Goal: Transaction & Acquisition: Purchase product/service

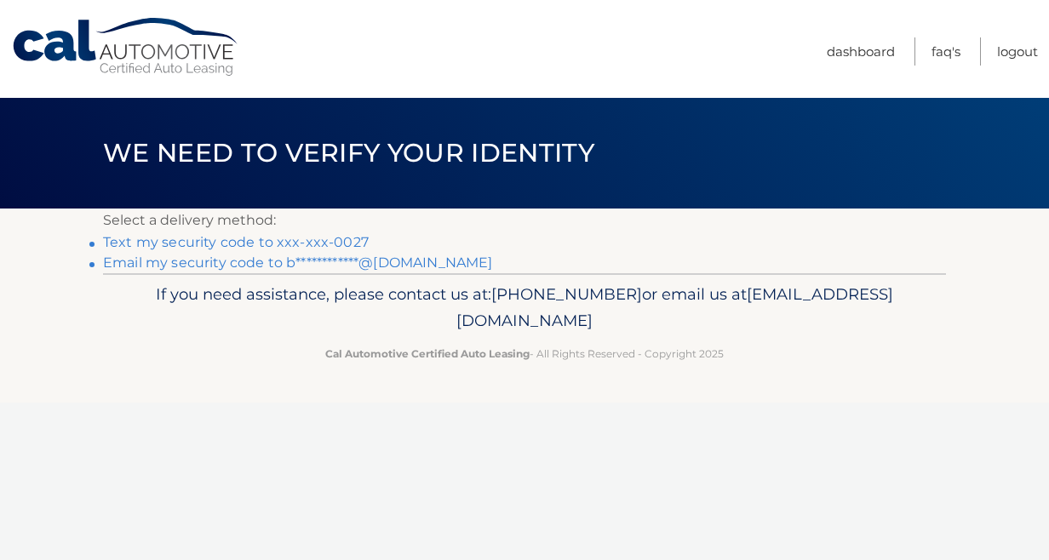
click at [348, 238] on link "Text my security code to xxx-xxx-0027" at bounding box center [236, 242] width 266 height 16
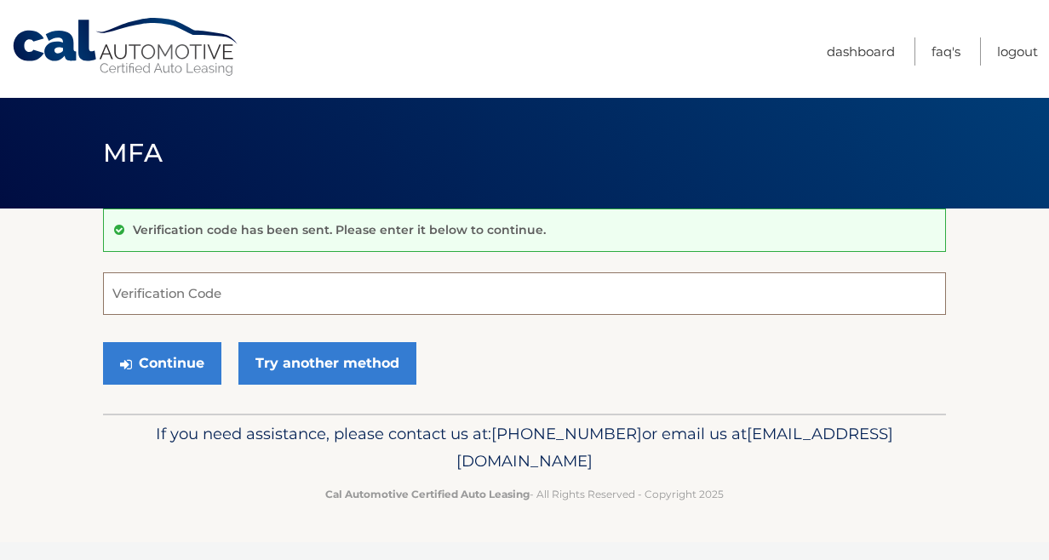
click at [154, 288] on input "Verification Code" at bounding box center [524, 293] width 843 height 43
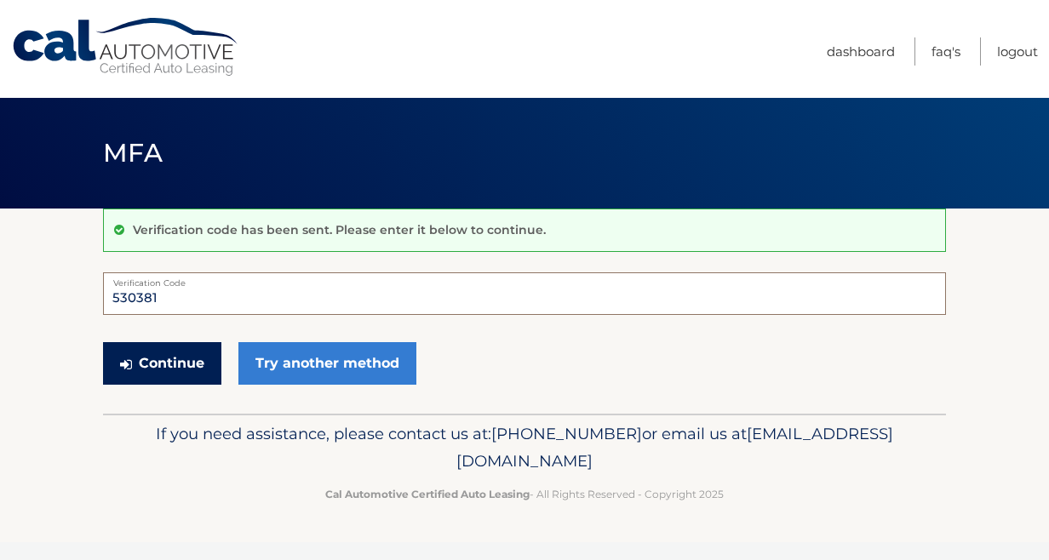
type input "530381"
click at [169, 349] on button "Continue" at bounding box center [162, 363] width 118 height 43
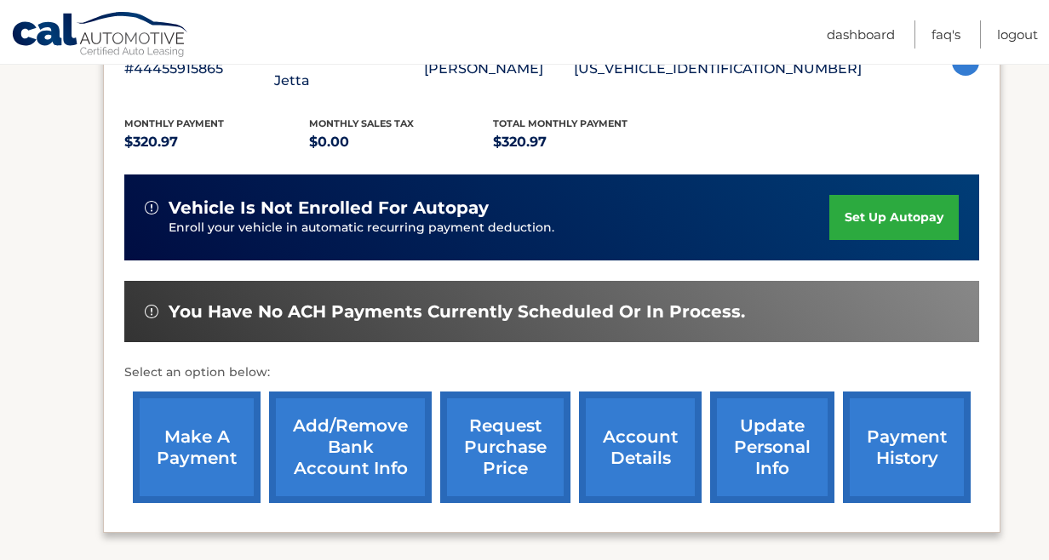
scroll to position [343, 0]
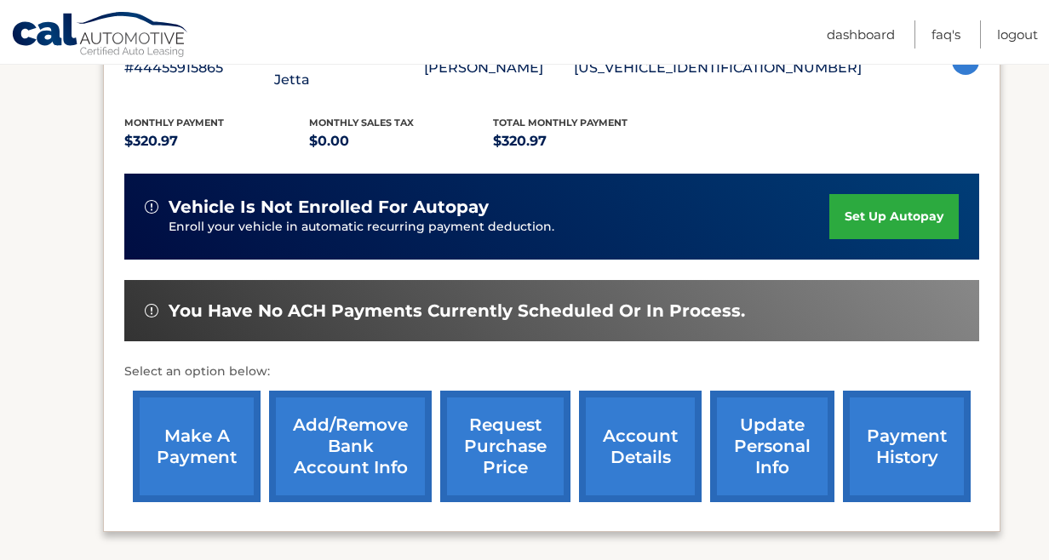
click at [197, 405] on link "make a payment" at bounding box center [197, 447] width 128 height 112
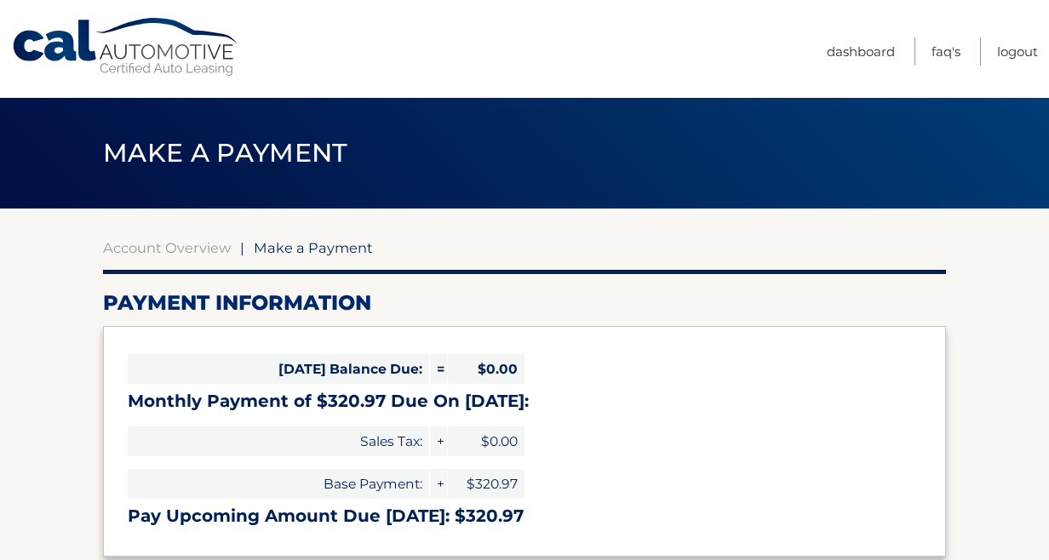
select select "ZjNhYzk4ZTgtYmZiOS00YjY0LTk2NWYtODI2MDc3Nzg4MTI1"
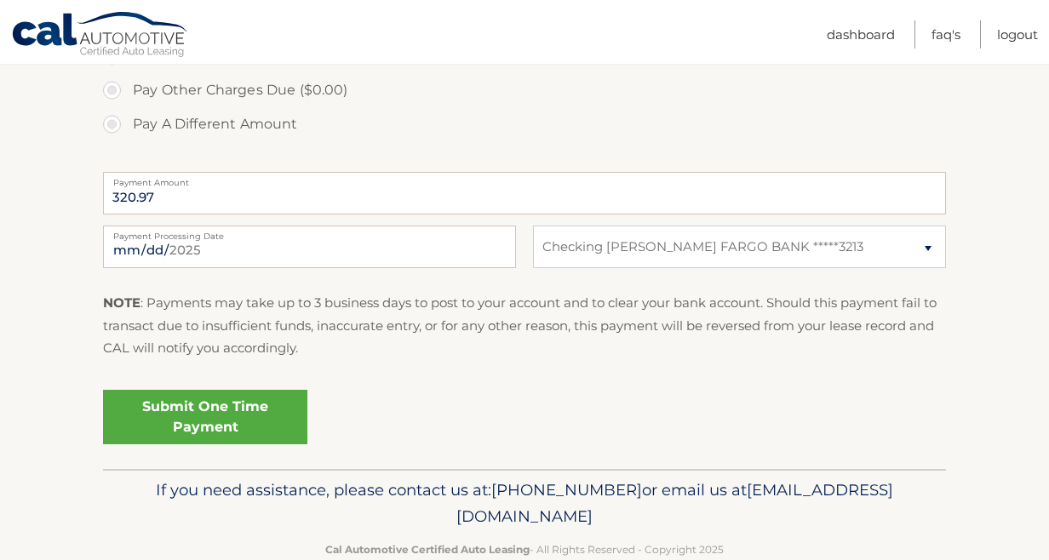
scroll to position [626, 0]
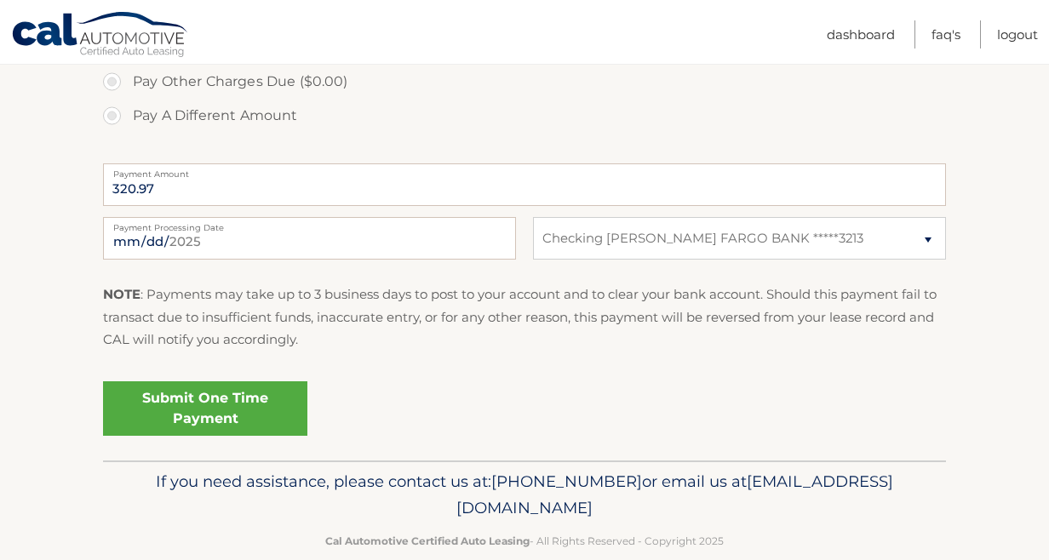
click at [218, 399] on link "Submit One Time Payment" at bounding box center [205, 408] width 204 height 54
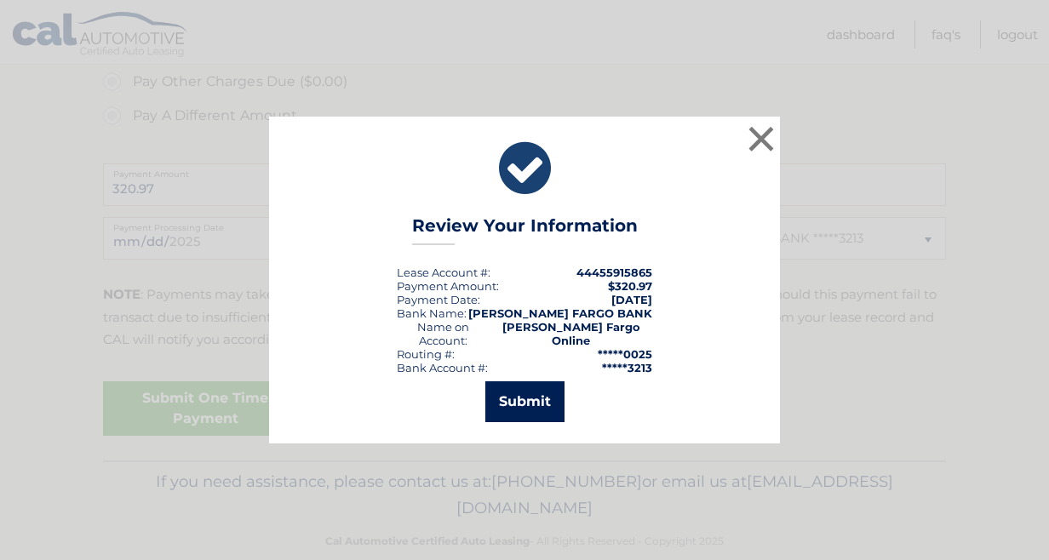
click at [536, 398] on button "Submit" at bounding box center [524, 401] width 79 height 41
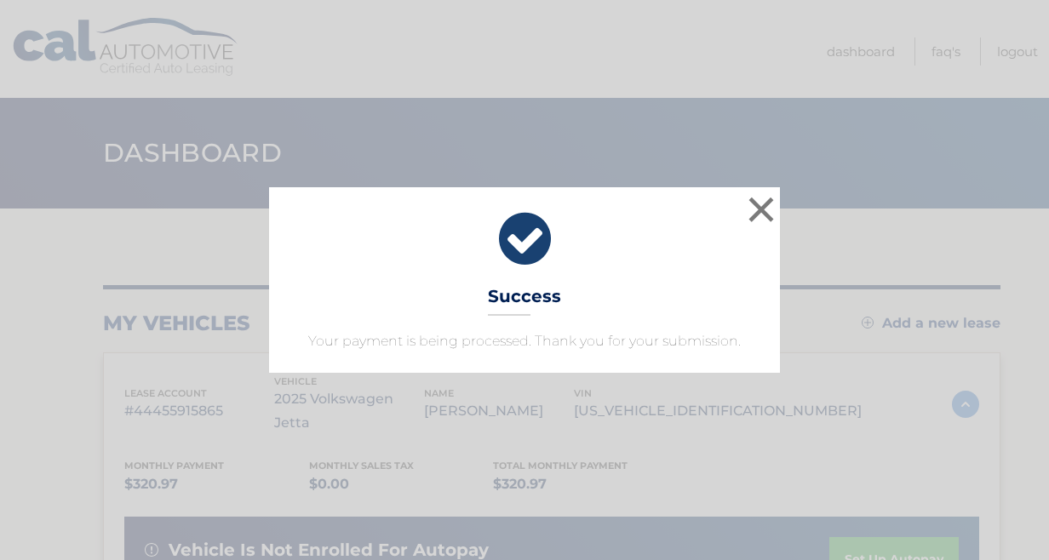
click at [528, 246] on icon at bounding box center [524, 239] width 468 height 61
click at [762, 208] on button "×" at bounding box center [761, 209] width 34 height 34
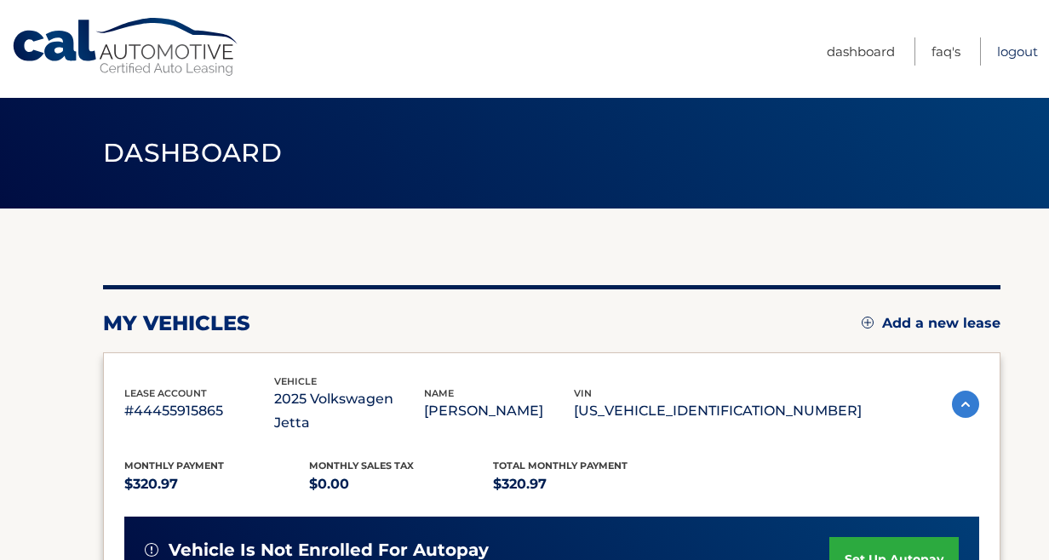
click at [1019, 50] on link "Logout" at bounding box center [1017, 51] width 41 height 28
